Goal: Navigation & Orientation: Find specific page/section

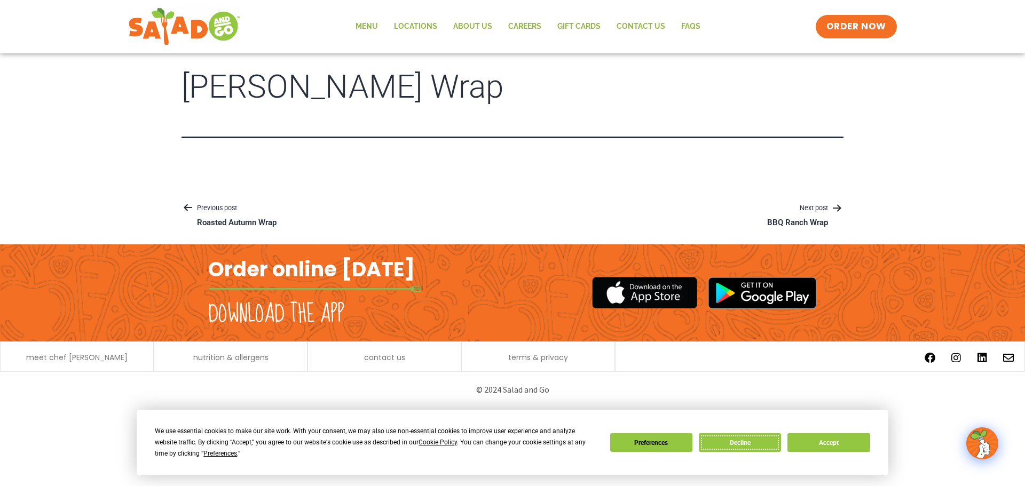
click at [759, 445] on button "Decline" at bounding box center [740, 443] width 82 height 19
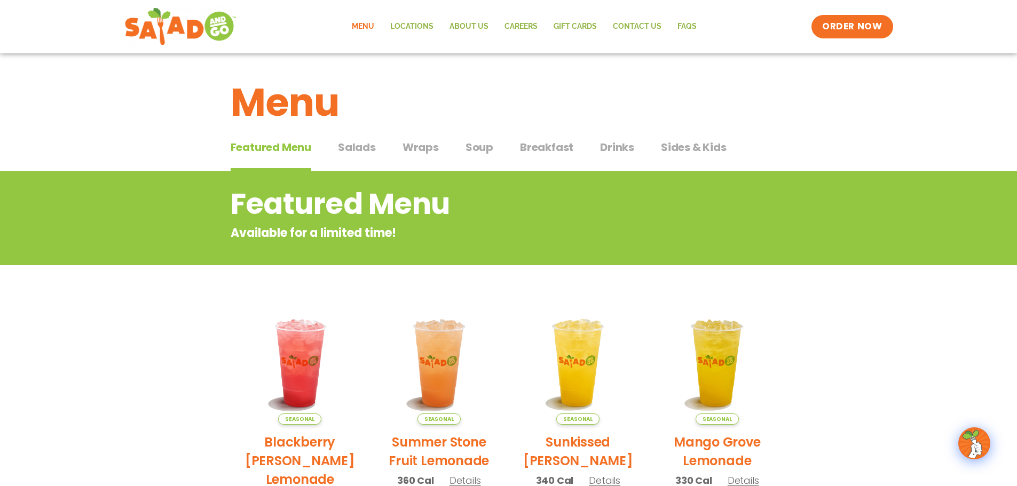
click at [416, 152] on span "Wraps" at bounding box center [421, 147] width 36 height 16
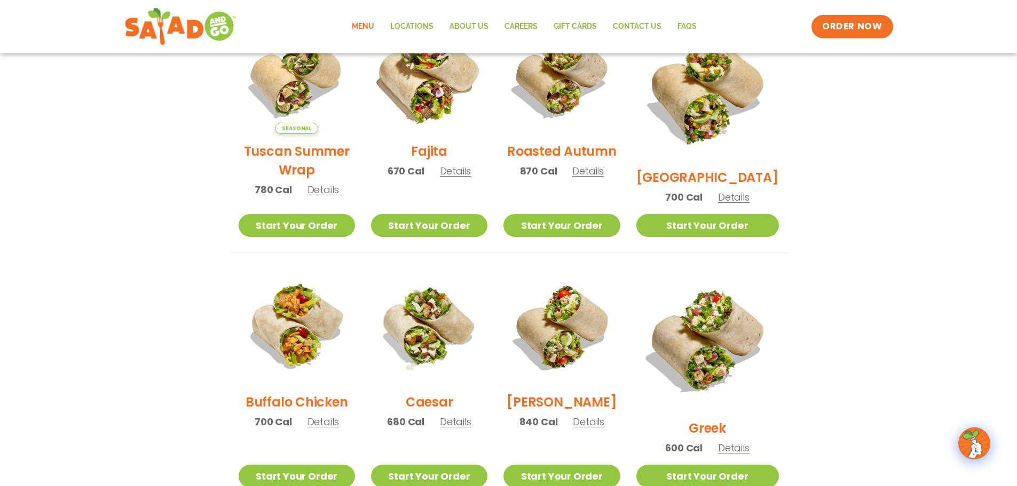
scroll to position [320, 0]
